Goal: Register for event/course

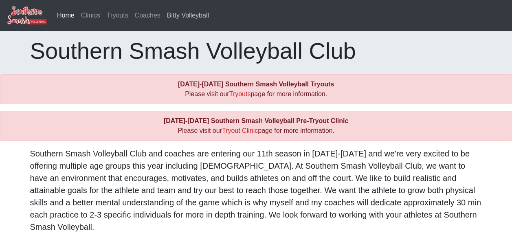
click at [189, 15] on link "Bitty Volleyball" at bounding box center [188, 15] width 48 height 16
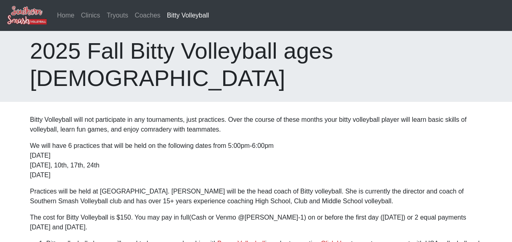
click at [151, 141] on p "We will have 6 practices that will be held on the following dates from 5:00pm-6…" at bounding box center [256, 160] width 452 height 39
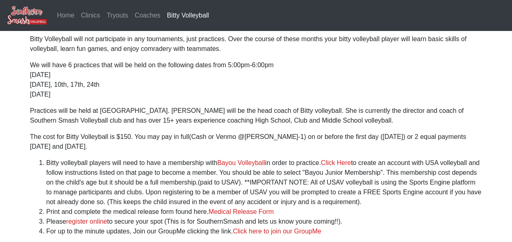
scroll to position [81, 0]
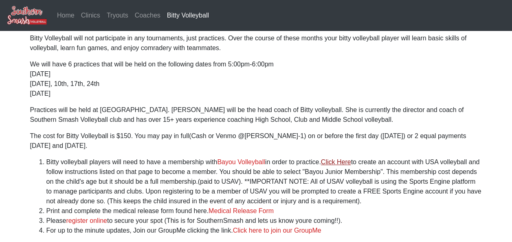
click at [339, 158] on link "Click Here" at bounding box center [336, 161] width 30 height 7
click at [342, 158] on link "Click Here" at bounding box center [336, 161] width 30 height 7
